Goal: Information Seeking & Learning: Learn about a topic

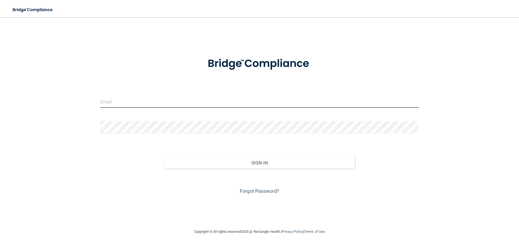
click at [212, 101] on input "email" at bounding box center [259, 102] width 319 height 12
type input "[EMAIL_ADDRESS][DOMAIN_NAME]"
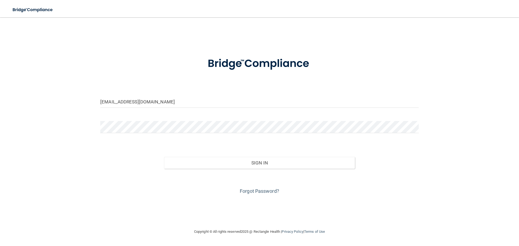
click at [156, 120] on form "[EMAIL_ADDRESS][DOMAIN_NAME] Invalid email/password. You don't have permission …" at bounding box center [259, 123] width 319 height 146
click at [263, 191] on link "Forgot Password?" at bounding box center [259, 192] width 39 height 6
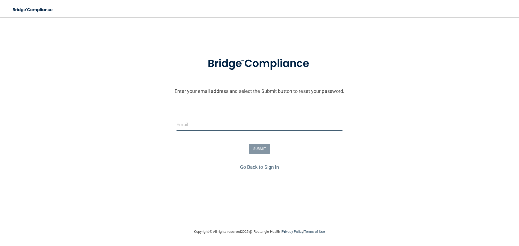
click at [228, 126] on input "email" at bounding box center [260, 125] width 166 height 12
type input "[EMAIL_ADDRESS][DOMAIN_NAME]"
click at [255, 148] on button "SUBMIT" at bounding box center [260, 149] width 22 height 10
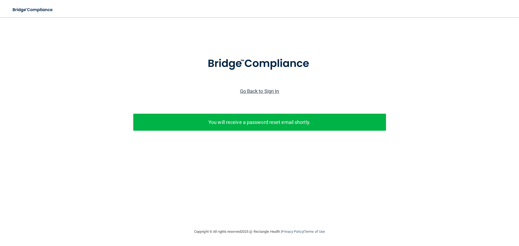
click at [263, 91] on link "Go Back to Sign In" at bounding box center [259, 91] width 39 height 6
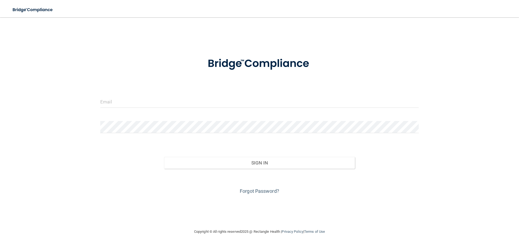
click at [167, 108] on div at bounding box center [259, 104] width 327 height 16
click at [169, 102] on input "email" at bounding box center [259, 102] width 319 height 12
type input "[EMAIL_ADDRESS][DOMAIN_NAME]"
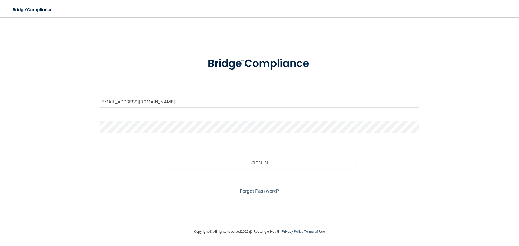
click at [164, 157] on button "Sign In" at bounding box center [259, 163] width 191 height 12
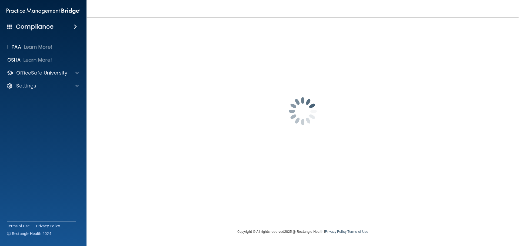
click at [75, 27] on span at bounding box center [75, 27] width 3 height 6
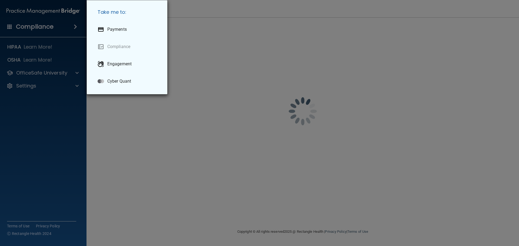
click at [75, 27] on div "Take me to: Payments Compliance Engagement Cyber Quant" at bounding box center [259, 123] width 519 height 246
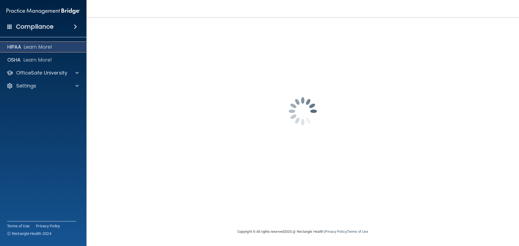
click at [19, 47] on p "HIPAA" at bounding box center [14, 47] width 14 height 6
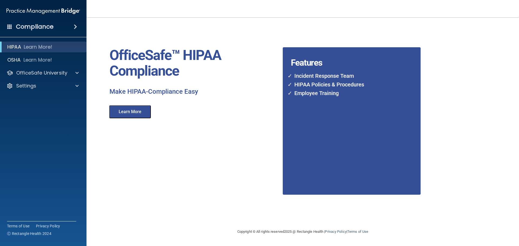
click at [53, 27] on div "Compliance" at bounding box center [43, 27] width 87 height 12
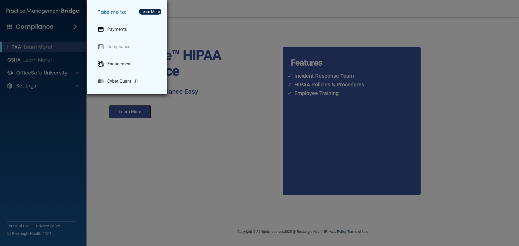
click at [48, 27] on div "Take me to: Payments Compliance Engagement Cyber Quant" at bounding box center [259, 123] width 519 height 246
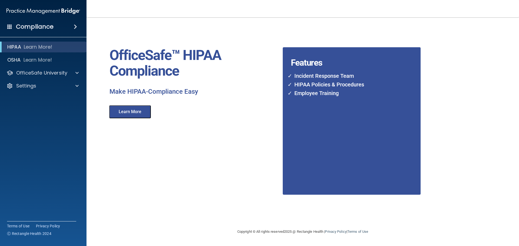
click at [65, 11] on img at bounding box center [43, 11] width 74 height 11
click at [62, 25] on div "Compliance" at bounding box center [43, 27] width 87 height 12
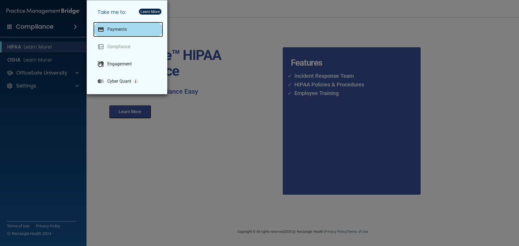
click at [120, 28] on p "Payments" at bounding box center [116, 29] width 19 height 5
click at [251, 66] on div "Take me to: Payments Compliance Engagement Cyber Quant" at bounding box center [259, 123] width 519 height 246
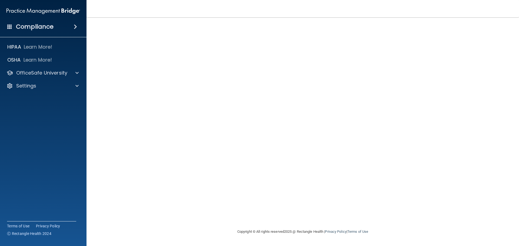
click at [27, 28] on h4 "Compliance" at bounding box center [35, 27] width 38 height 8
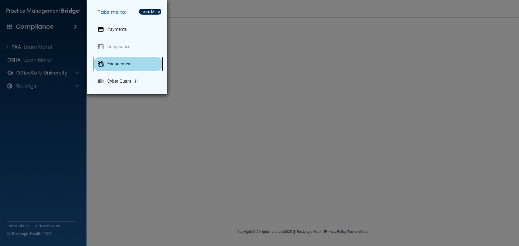
click at [121, 64] on p "Engagement" at bounding box center [119, 63] width 24 height 5
click at [70, 56] on div "Take me to: Payments Compliance Engagement Cyber Quant" at bounding box center [259, 123] width 519 height 246
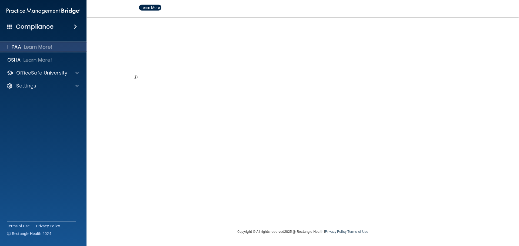
click at [44, 49] on p "Learn More!" at bounding box center [38, 47] width 29 height 6
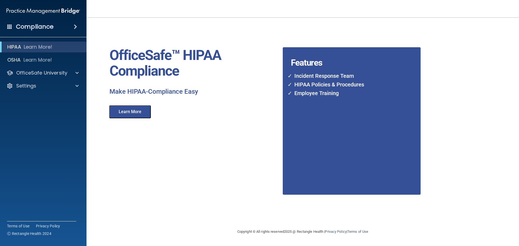
click at [136, 115] on button "Learn More" at bounding box center [130, 112] width 42 height 13
click at [15, 59] on p "OSHA" at bounding box center [14, 60] width 14 height 6
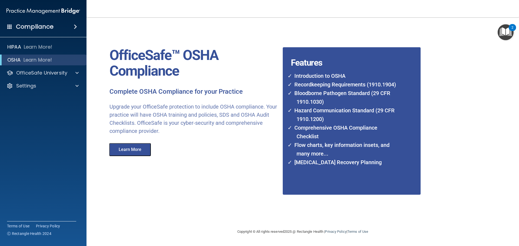
click at [74, 27] on span at bounding box center [75, 27] width 3 height 6
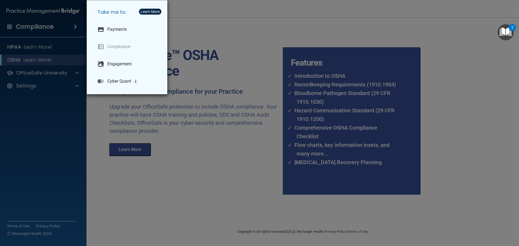
click at [74, 27] on div "Take me to: Payments Compliance Engagement Cyber Quant" at bounding box center [259, 123] width 519 height 246
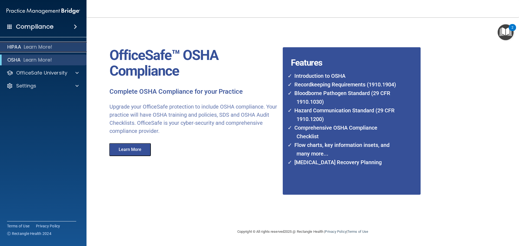
click at [11, 48] on p "HIPAA" at bounding box center [14, 47] width 14 height 6
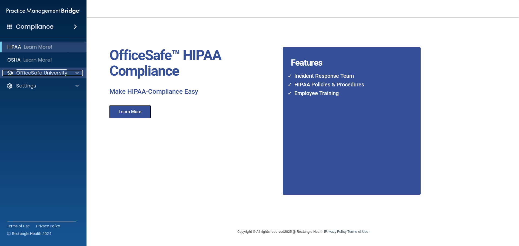
click at [77, 71] on span at bounding box center [76, 73] width 3 height 6
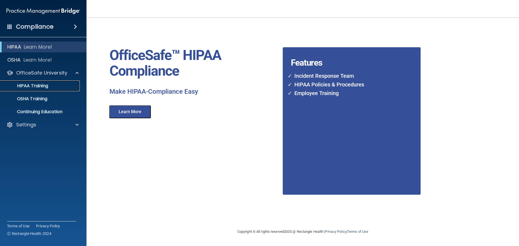
click at [39, 86] on p "HIPAA Training" at bounding box center [26, 85] width 45 height 5
click at [33, 86] on p "HIPAA Training" at bounding box center [26, 85] width 45 height 5
click at [41, 99] on p "OSHA Training" at bounding box center [26, 98] width 44 height 5
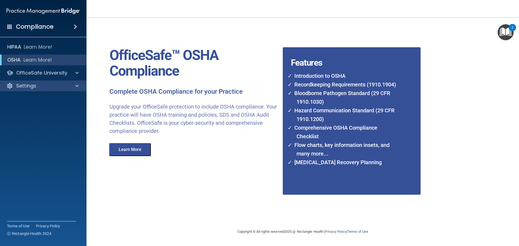
click at [77, 89] on div "Settings" at bounding box center [43, 86] width 87 height 11
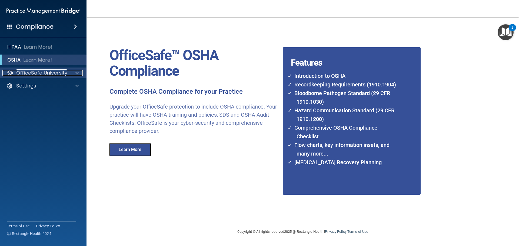
click at [78, 73] on span at bounding box center [76, 73] width 3 height 6
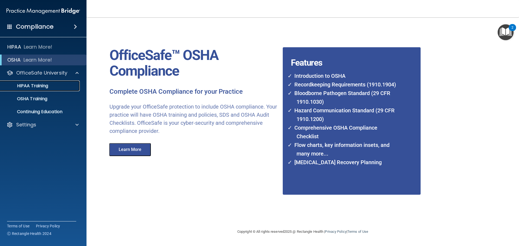
click at [43, 84] on p "HIPAA Training" at bounding box center [26, 85] width 45 height 5
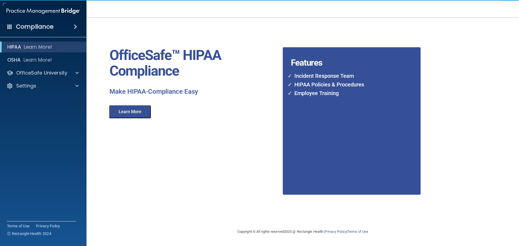
click at [135, 111] on button "Learn More" at bounding box center [130, 112] width 42 height 13
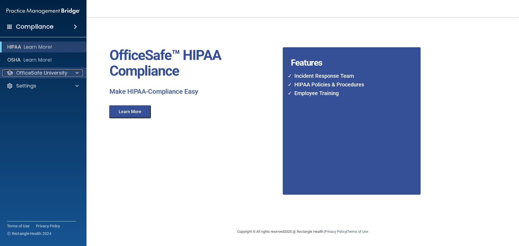
click at [19, 74] on p "OfficeSafe University" at bounding box center [41, 73] width 51 height 6
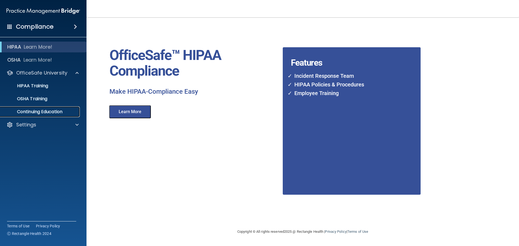
click at [35, 114] on p "Continuing Education" at bounding box center [41, 111] width 74 height 5
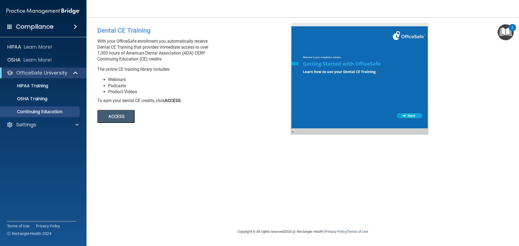
click at [111, 120] on button "ACCESS" at bounding box center [115, 116] width 37 height 13
click at [39, 129] on div "Settings" at bounding box center [43, 125] width 87 height 11
click at [77, 125] on span at bounding box center [76, 125] width 3 height 6
click at [34, 140] on p "My Account" at bounding box center [41, 137] width 74 height 5
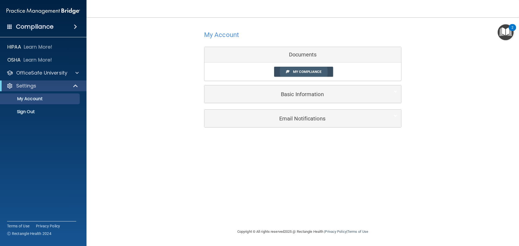
click at [312, 73] on span "My Compliance" at bounding box center [307, 72] width 28 height 4
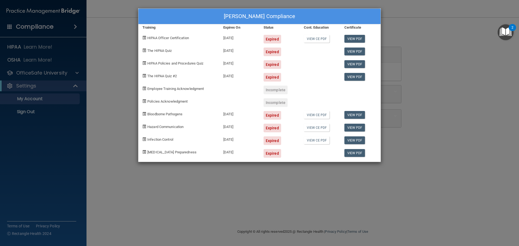
click at [178, 44] on div "The HIPAA Quiz" at bounding box center [179, 50] width 81 height 13
click at [173, 37] on span "HIPAA Officer Certification" at bounding box center [168, 38] width 42 height 4
click at [318, 39] on link "View CE PDF" at bounding box center [317, 39] width 26 height 8
click at [300, 190] on div "[PERSON_NAME] Compliance Training Expires On Status Cont. Education Certificate…" at bounding box center [259, 123] width 519 height 246
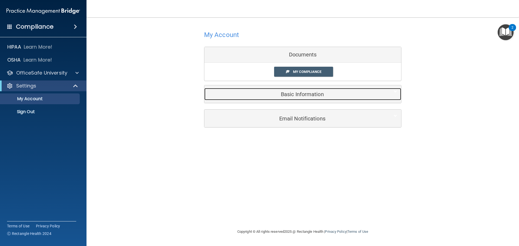
click at [295, 93] on h5 "Basic Information" at bounding box center [295, 94] width 172 height 6
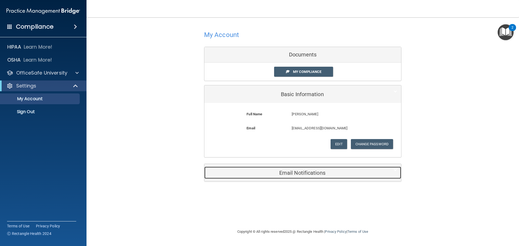
click at [308, 171] on h5 "Email Notifications" at bounding box center [295, 173] width 172 height 6
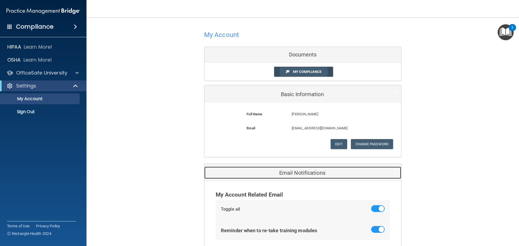
click at [308, 70] on span "My Compliance" at bounding box center [307, 72] width 28 height 4
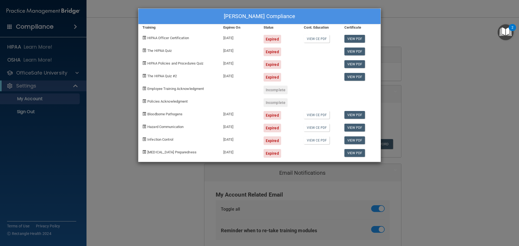
click at [275, 36] on div "Expired" at bounding box center [273, 39] width 18 height 9
click at [273, 37] on div "Expired" at bounding box center [273, 39] width 18 height 9
click at [176, 34] on div "HIPAA Officer Certification" at bounding box center [179, 37] width 81 height 13
click at [360, 53] on link "View PDF" at bounding box center [355, 52] width 21 height 8
click at [97, 80] on div "[PERSON_NAME] Compliance Training Expires On Status Cont. Education Certificate…" at bounding box center [259, 123] width 519 height 246
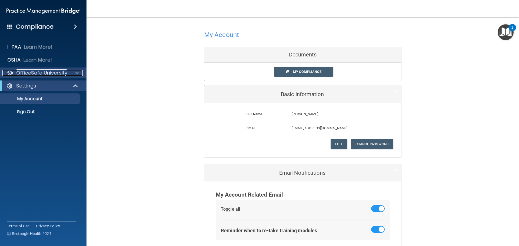
click at [54, 76] on p "OfficeSafe University" at bounding box center [41, 73] width 51 height 6
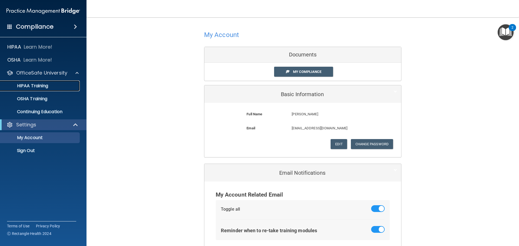
click at [41, 88] on p "HIPAA Training" at bounding box center [26, 85] width 45 height 5
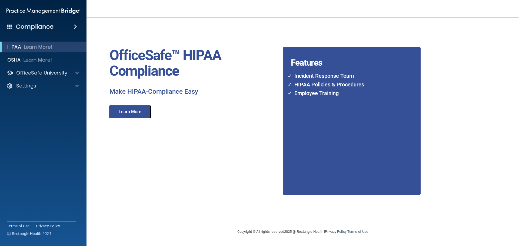
click at [311, 86] on li "HIPAA Policies & Procedures" at bounding box center [345, 84] width 108 height 9
click at [133, 110] on button "Learn More" at bounding box center [130, 112] width 42 height 13
click at [42, 75] on p "OfficeSafe University" at bounding box center [41, 73] width 51 height 6
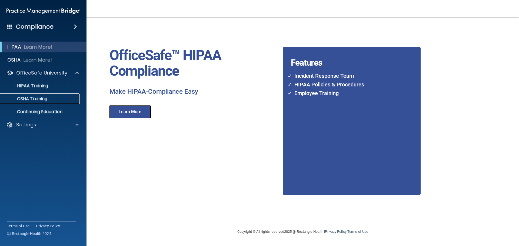
click at [37, 100] on p "OSHA Training" at bounding box center [26, 98] width 44 height 5
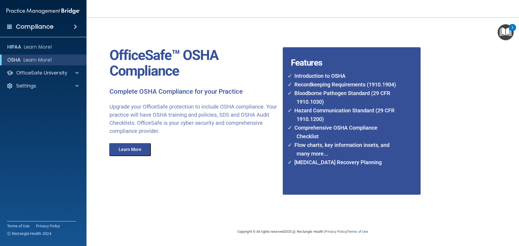
click at [41, 29] on h4 "Compliance" at bounding box center [35, 27] width 38 height 8
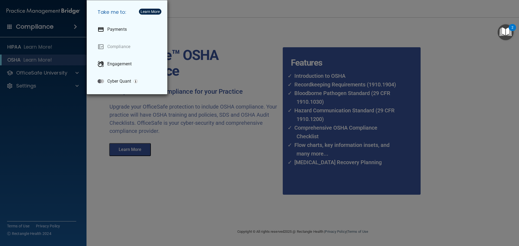
click at [44, 28] on div "Take me to: Payments Compliance Engagement Cyber Quant" at bounding box center [259, 123] width 519 height 246
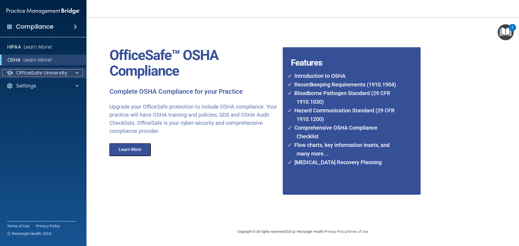
click at [31, 76] on p "OfficeSafe University" at bounding box center [41, 73] width 51 height 6
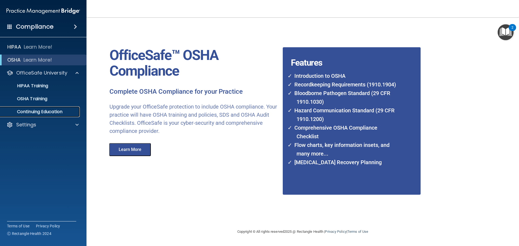
click at [30, 114] on p "Continuing Education" at bounding box center [41, 111] width 74 height 5
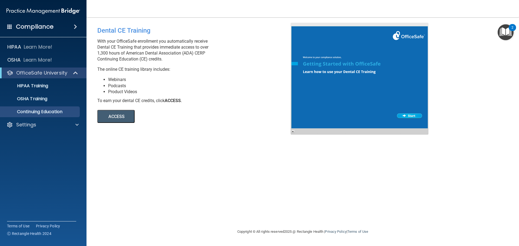
click at [114, 121] on button "ACCESS" at bounding box center [115, 116] width 37 height 13
click at [42, 101] on p "OSHA Training" at bounding box center [26, 98] width 44 height 5
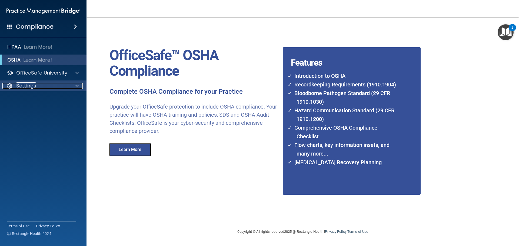
click at [24, 84] on p "Settings" at bounding box center [26, 86] width 20 height 6
click at [24, 101] on p "My Account" at bounding box center [41, 98] width 74 height 5
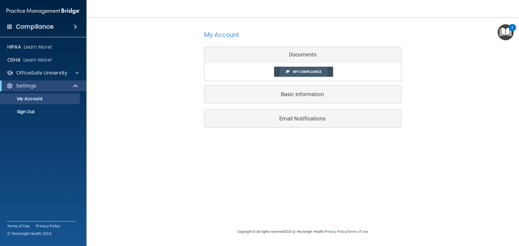
click at [314, 76] on link "My Compliance" at bounding box center [303, 72] width 59 height 10
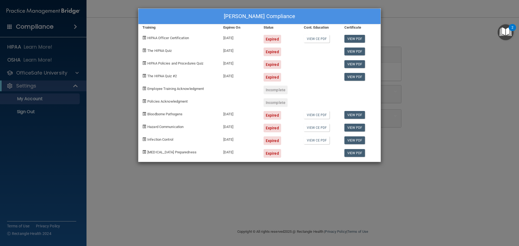
click at [192, 81] on div "The HIPAA Quiz #2" at bounding box center [179, 75] width 81 height 13
click at [197, 93] on div "Employee Training Acknowledgment" at bounding box center [179, 88] width 81 height 13
click at [188, 89] on span "Employee Training Acknowledgment" at bounding box center [175, 89] width 57 height 4
click at [189, 92] on div "Employee Training Acknowledgment" at bounding box center [179, 88] width 81 height 13
click at [279, 93] on div "Incomplete" at bounding box center [276, 90] width 24 height 9
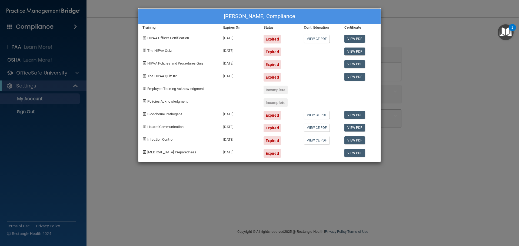
click at [274, 90] on div "Incomplete" at bounding box center [276, 90] width 24 height 9
click at [280, 101] on div "Incomplete" at bounding box center [276, 102] width 24 height 9
click at [281, 104] on div "Incomplete" at bounding box center [276, 102] width 24 height 9
click at [279, 99] on div "Incomplete" at bounding box center [276, 102] width 24 height 9
